Goal: Information Seeking & Learning: Learn about a topic

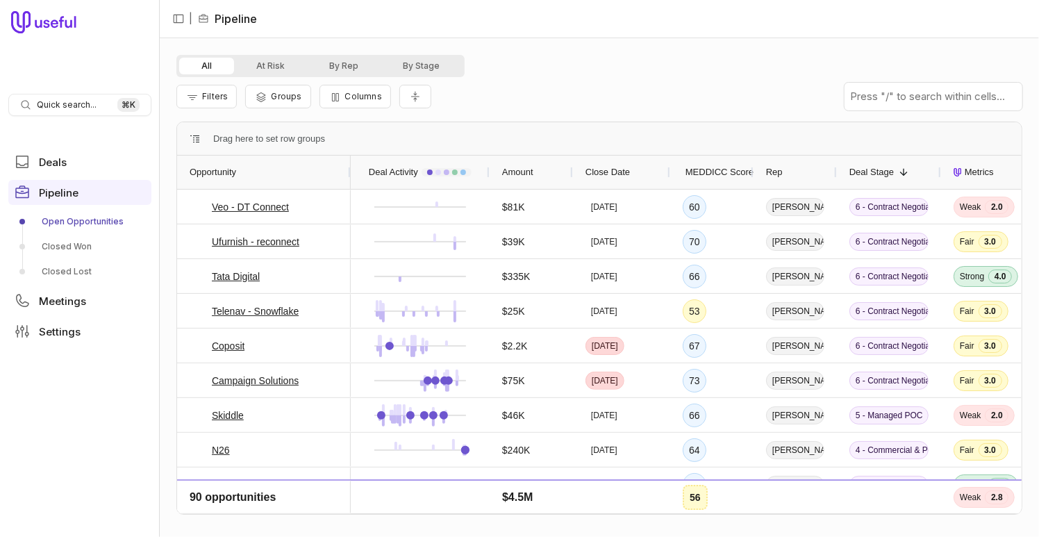
click at [75, 217] on link "Open Opportunities" at bounding box center [79, 221] width 143 height 22
click at [265, 312] on link "Telenav - Snowflake" at bounding box center [255, 311] width 87 height 17
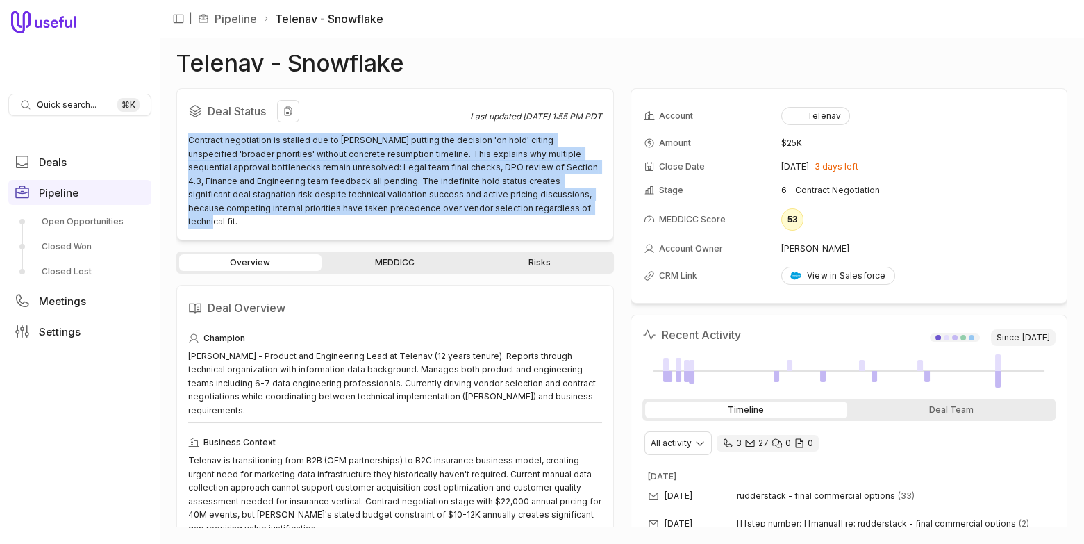
drag, startPoint x: 189, startPoint y: 140, endPoint x: 555, endPoint y: 212, distance: 373.0
click at [555, 212] on div "Contract negotiation is stalled due to [PERSON_NAME] putting the decision 'on h…" at bounding box center [395, 180] width 414 height 95
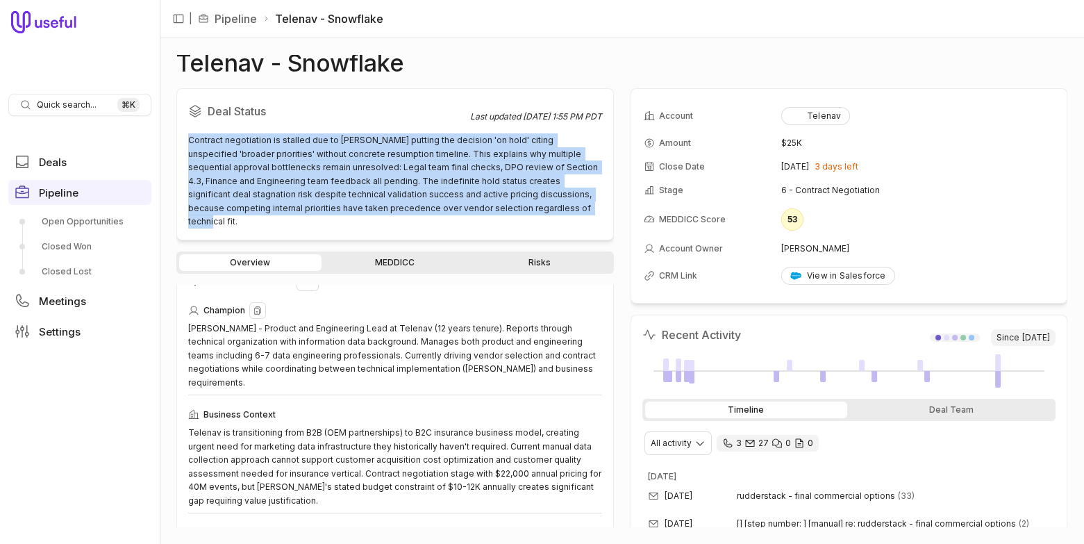
scroll to position [33, 0]
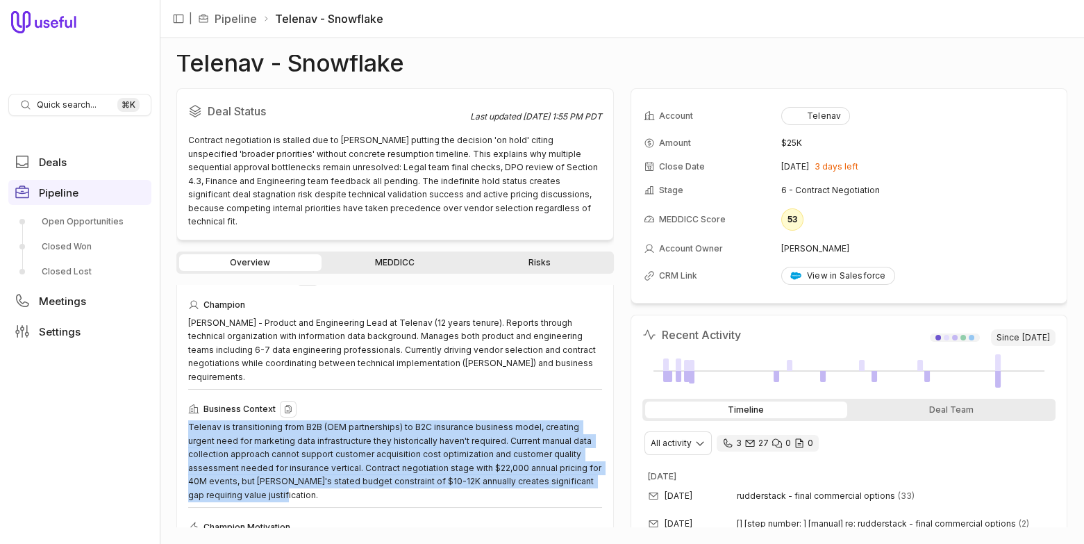
drag, startPoint x: 189, startPoint y: 400, endPoint x: 343, endPoint y: 467, distance: 168.0
click at [343, 467] on div "Telenav is transitioning from B2B (OEM partnerships) to B2C insurance business …" at bounding box center [395, 460] width 414 height 81
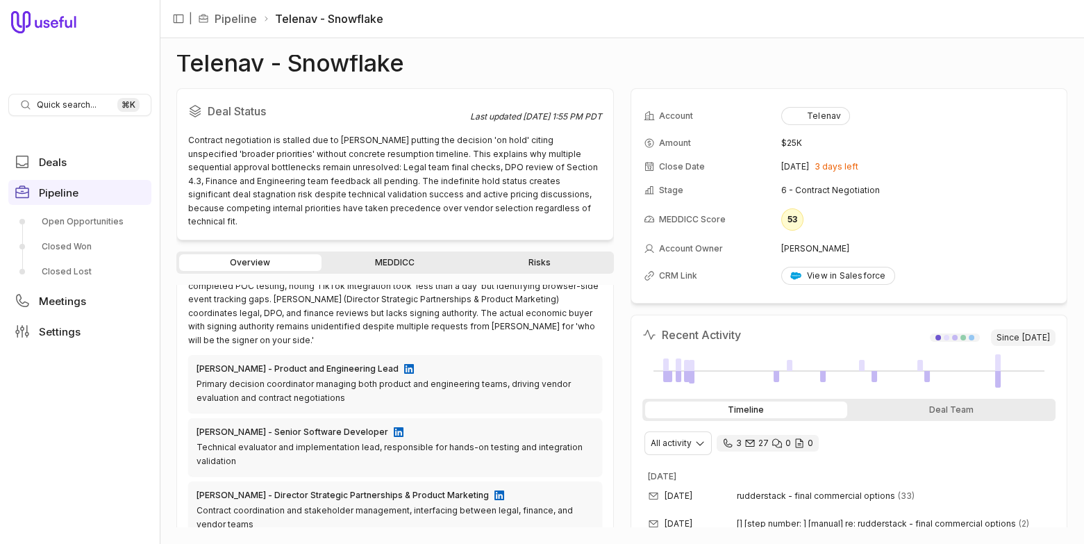
scroll to position [497, 0]
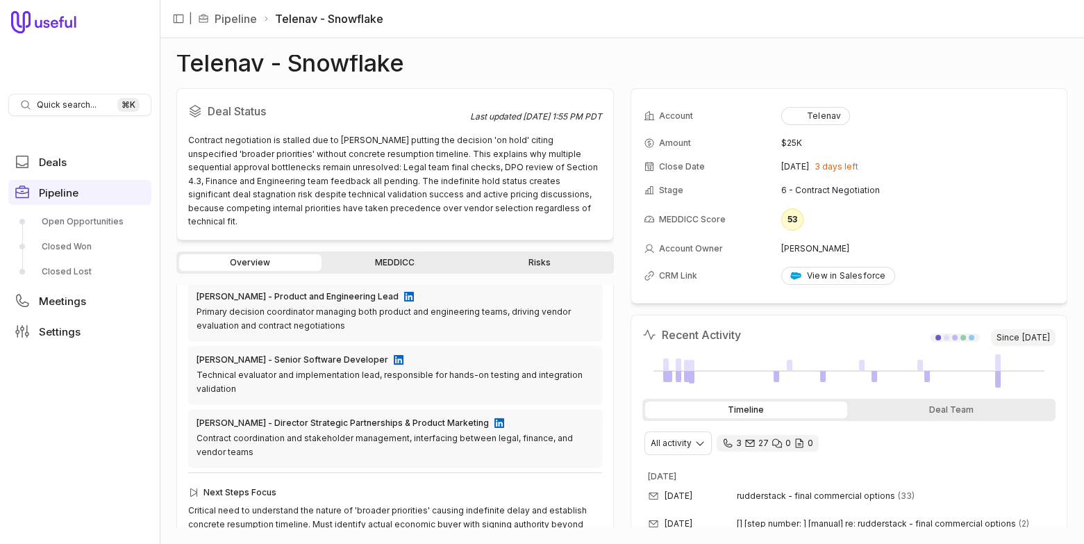
click at [393, 254] on link "MEDDICC" at bounding box center [395, 262] width 142 height 17
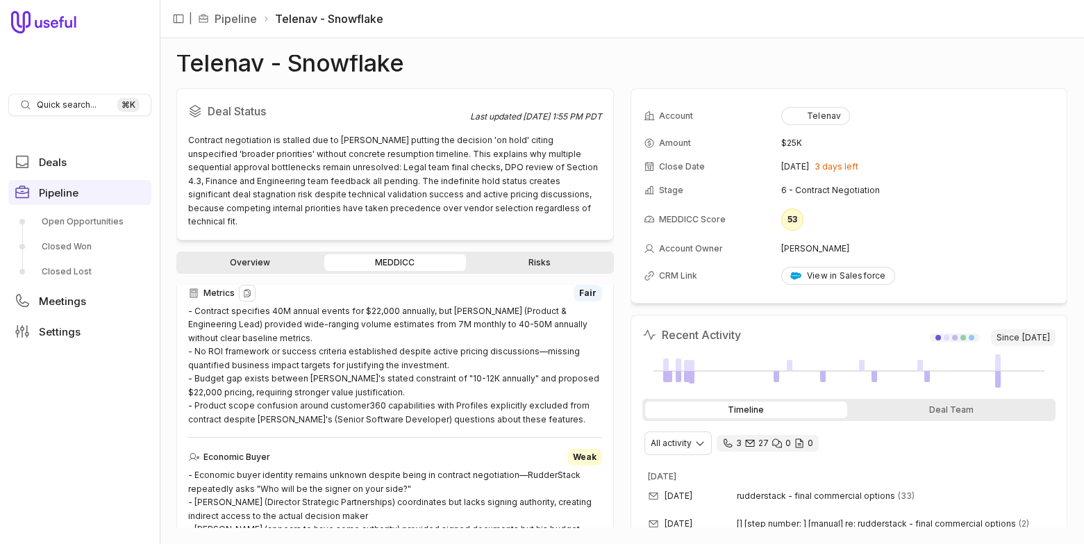
scroll to position [156, 0]
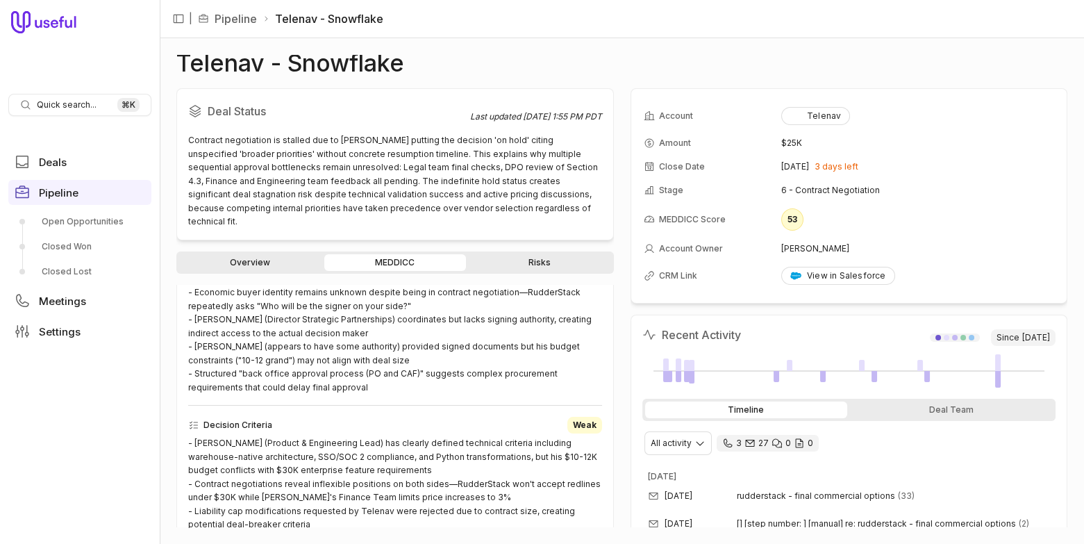
click at [547, 254] on link "Risks" at bounding box center [540, 262] width 142 height 17
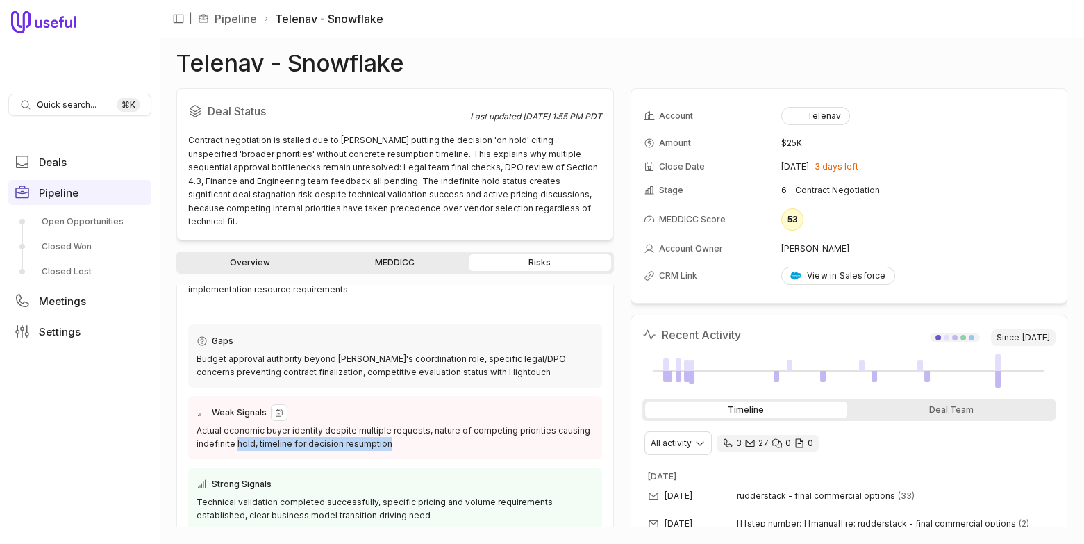
drag, startPoint x: 236, startPoint y: 431, endPoint x: 400, endPoint y: 432, distance: 164.7
click at [400, 432] on div "Actual economic buyer identity despite multiple requests, nature of competing p…" at bounding box center [395, 437] width 397 height 27
